Goal: Task Accomplishment & Management: Use online tool/utility

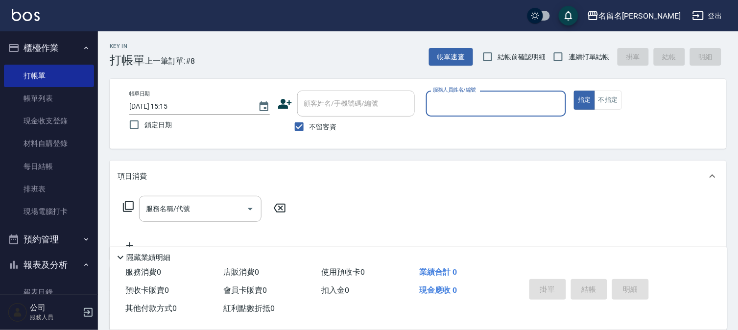
click at [521, 91] on div "服務人員姓名/編號" at bounding box center [496, 104] width 140 height 26
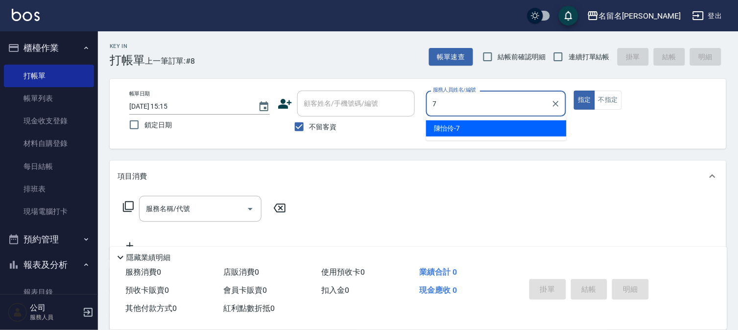
type input "[PERSON_NAME]-7"
type button "true"
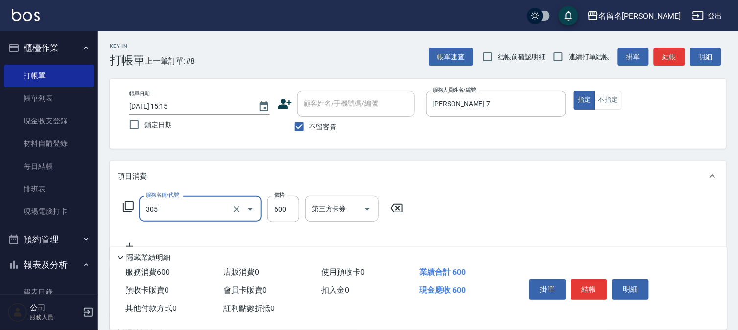
type input "洗+剪(一般)(305)"
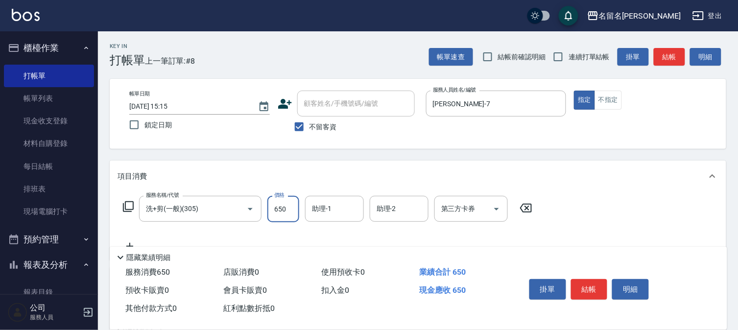
type input "650"
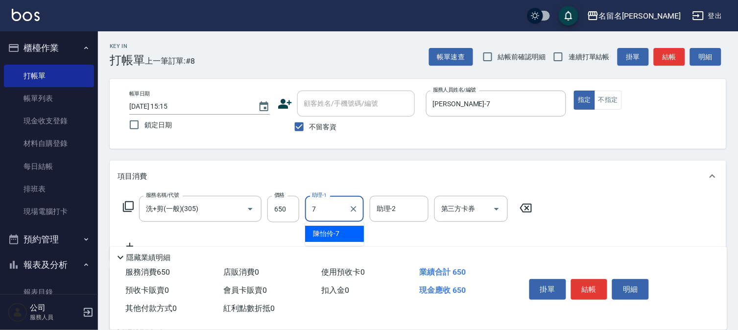
type input "[PERSON_NAME]-7"
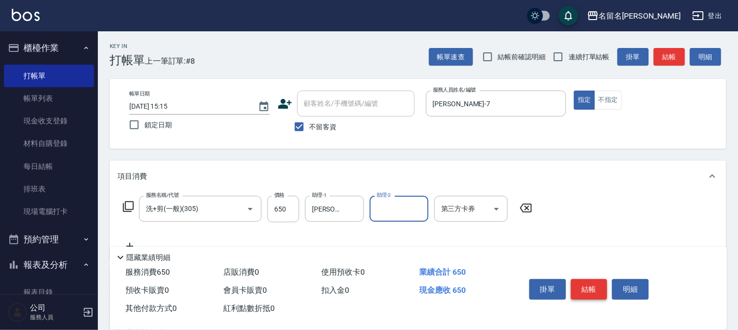
click at [595, 289] on button "結帳" at bounding box center [589, 289] width 37 height 21
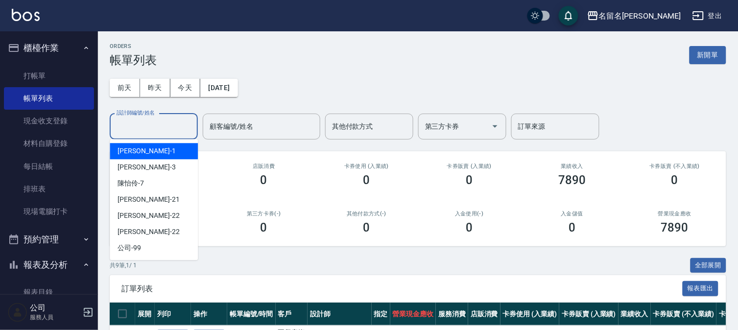
click at [139, 123] on input "設計師編號/姓名" at bounding box center [153, 126] width 79 height 17
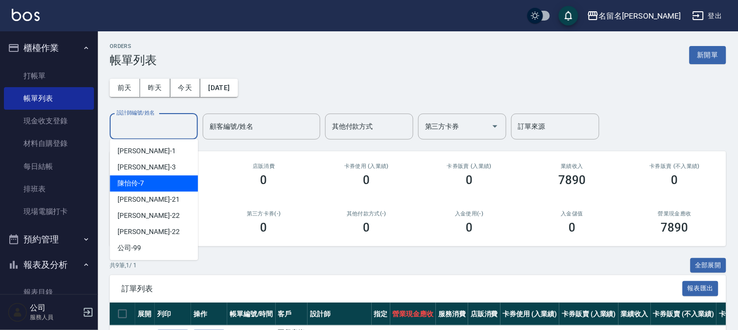
click at [157, 179] on div "[PERSON_NAME]-7" at bounding box center [154, 183] width 88 height 16
type input "[PERSON_NAME]-7"
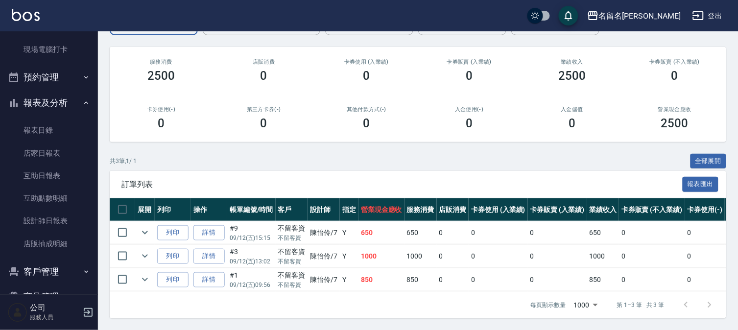
scroll to position [163, 0]
click at [57, 223] on link "設計師日報表" at bounding box center [49, 220] width 90 height 23
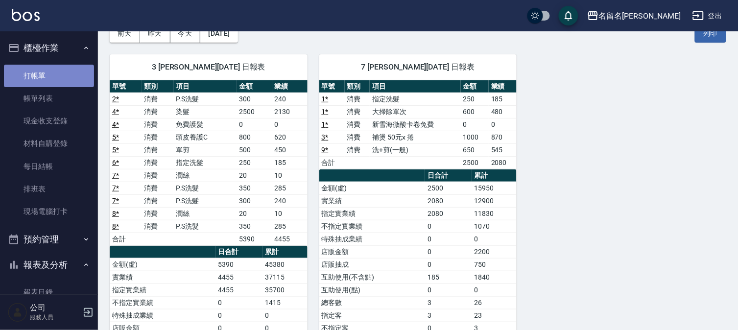
click at [63, 70] on link "打帳單" at bounding box center [49, 76] width 90 height 23
